Goal: Task Accomplishment & Management: Use online tool/utility

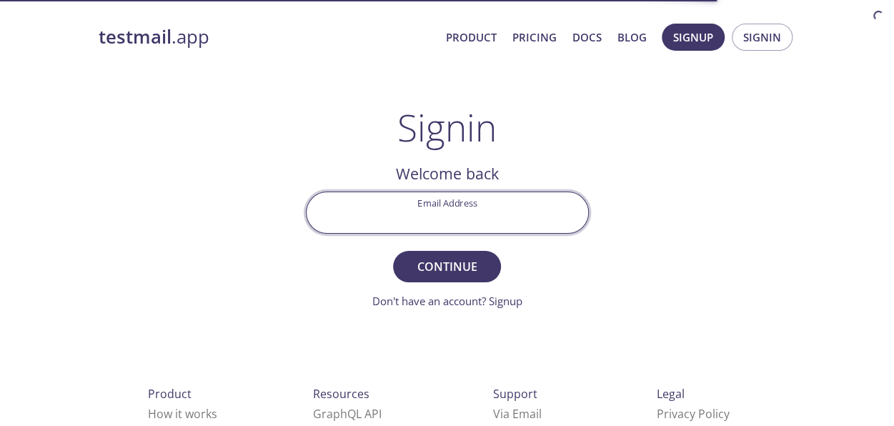
click at [423, 224] on input "Email Address" at bounding box center [448, 212] width 282 height 41
type input "[EMAIL_ADDRESS][DOMAIN_NAME]"
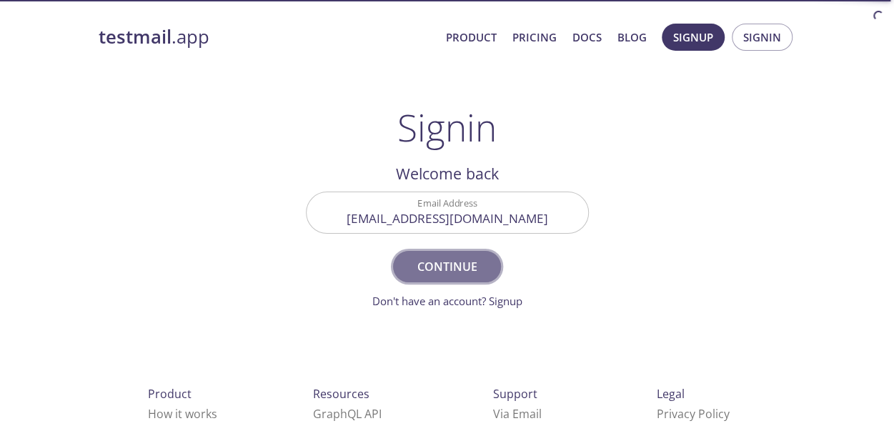
click at [429, 267] on span "Continue" at bounding box center [447, 267] width 76 height 20
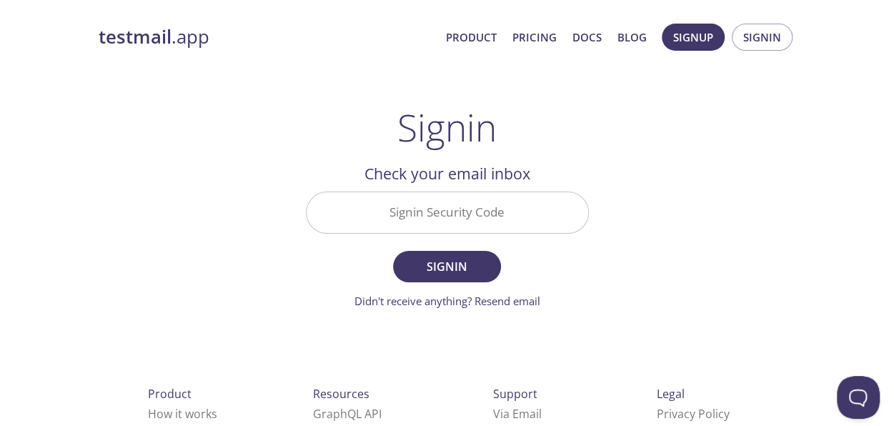
click at [434, 222] on input "Signin Security Code" at bounding box center [448, 212] width 282 height 41
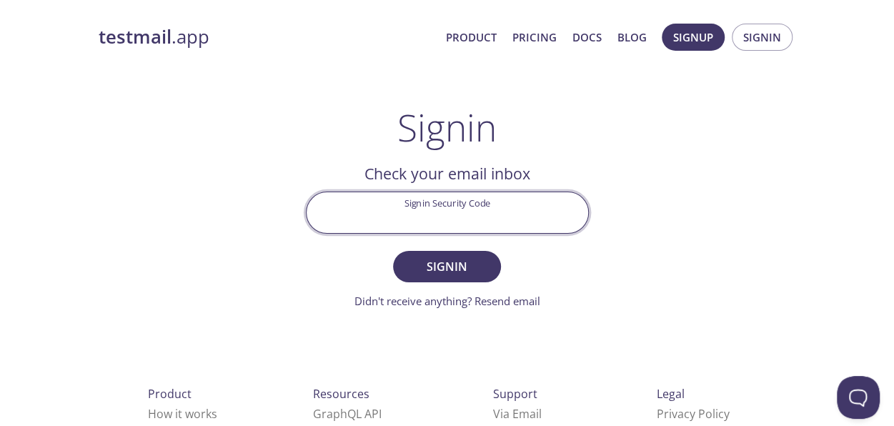
paste input "ADJFSXF"
type input "ADJFSXF"
click at [440, 275] on span "Signin" at bounding box center [447, 267] width 76 height 20
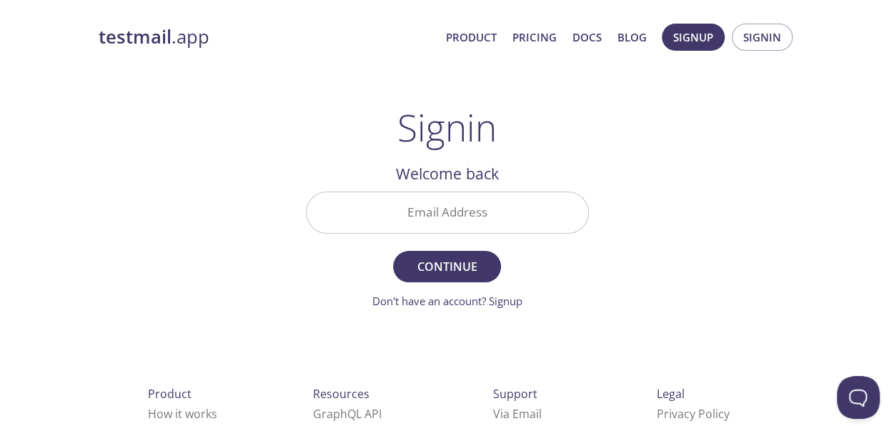
click at [463, 214] on input "Email Address" at bounding box center [448, 212] width 282 height 41
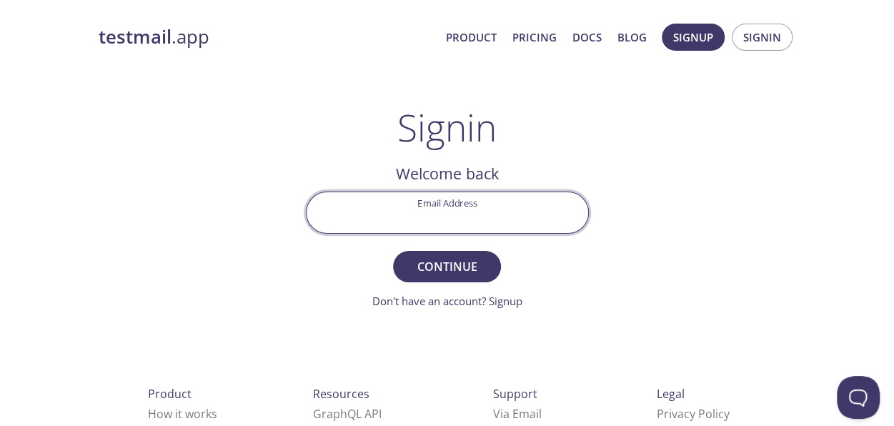
type input "[EMAIL_ADDRESS][DOMAIN_NAME]"
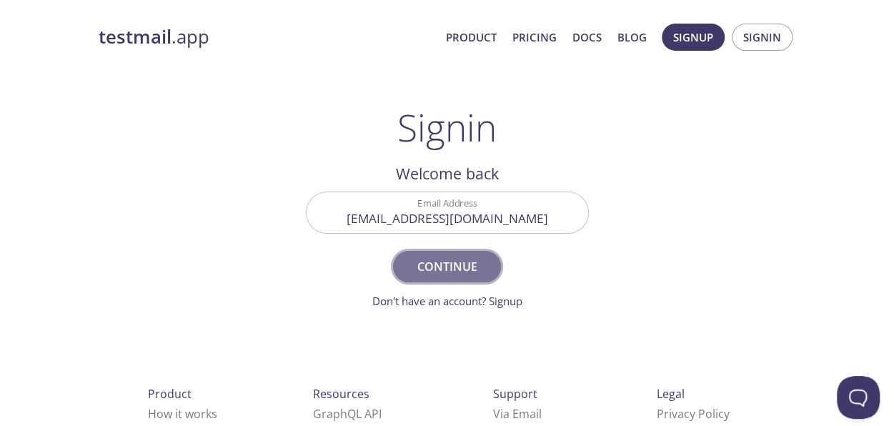
click at [412, 267] on span "Continue" at bounding box center [447, 267] width 76 height 20
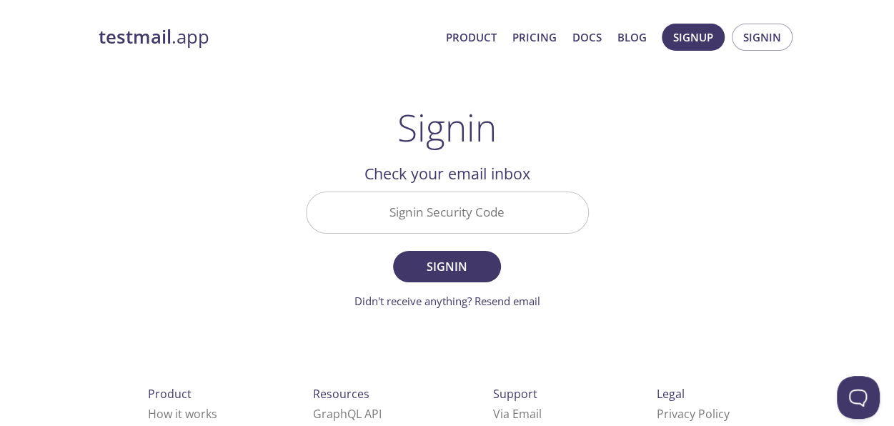
click at [483, 222] on input "Signin Security Code" at bounding box center [448, 212] width 282 height 41
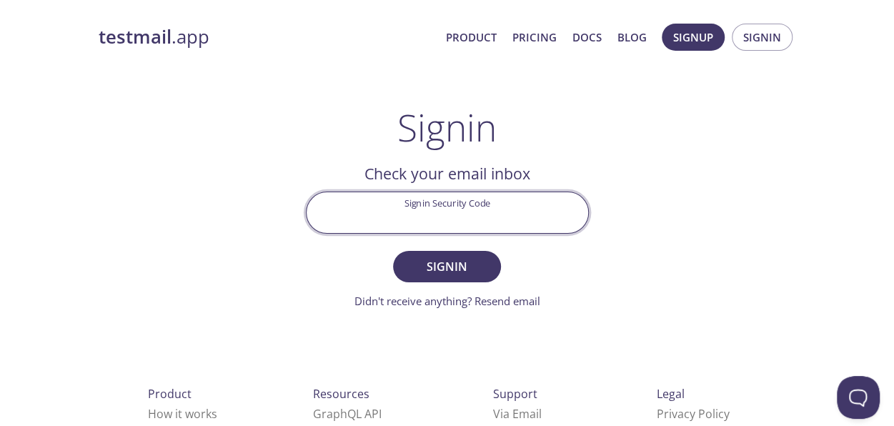
paste input "R8U7FDV"
type input "R8U7FDV"
click at [440, 261] on span "Signin" at bounding box center [447, 267] width 76 height 20
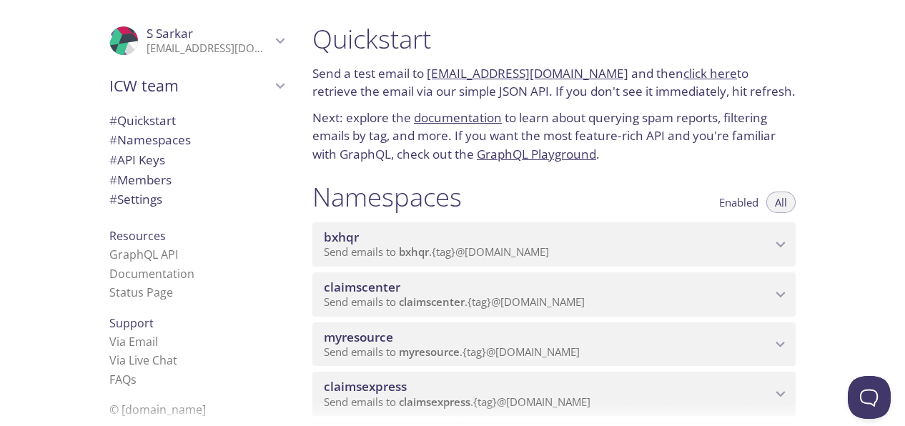
click at [779, 345] on icon "myresource namespace" at bounding box center [780, 345] width 9 height 6
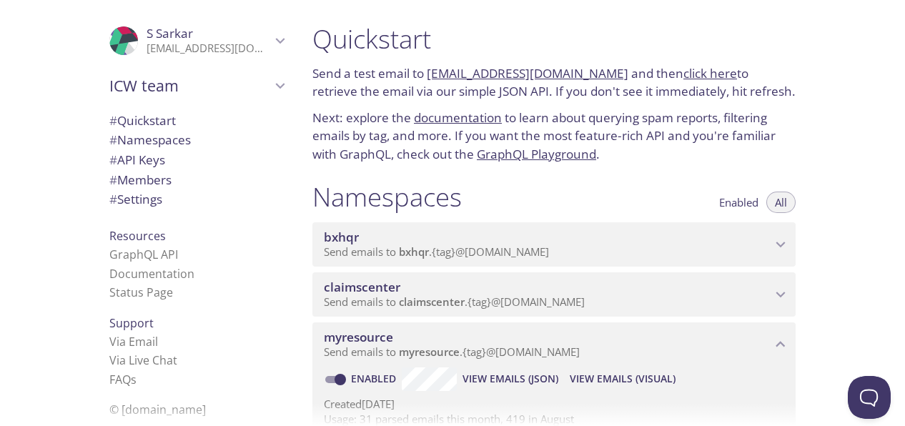
click at [586, 382] on span "View Emails (Visual)" at bounding box center [623, 378] width 106 height 17
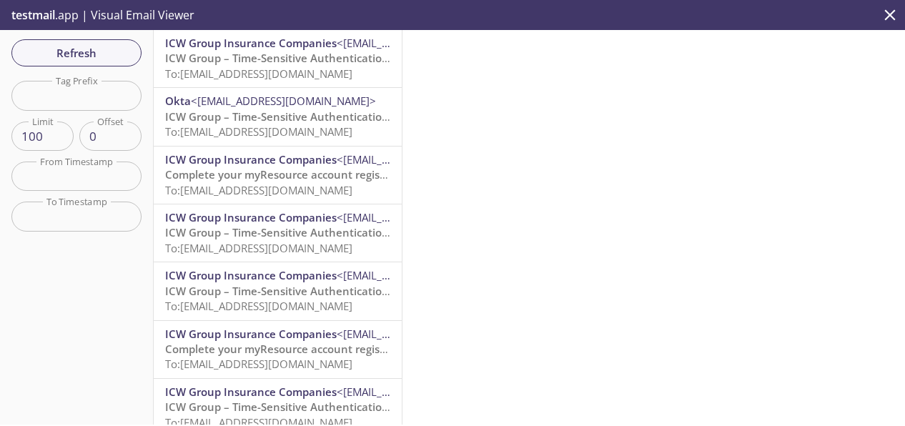
click at [255, 52] on span "ICW Group – Time-Sensitive Authentication Code" at bounding box center [291, 58] width 253 height 14
